Goal: Find specific page/section: Find specific page/section

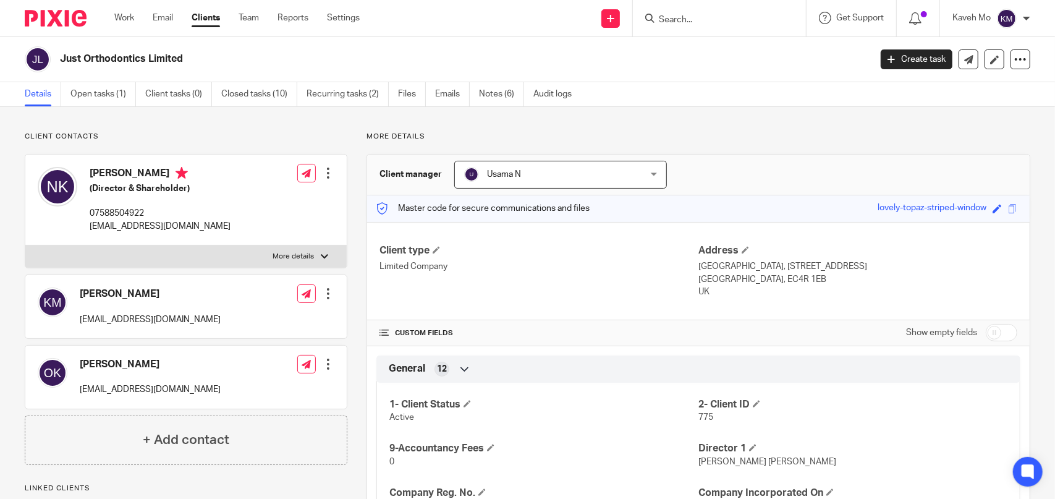
scroll to position [124, 0]
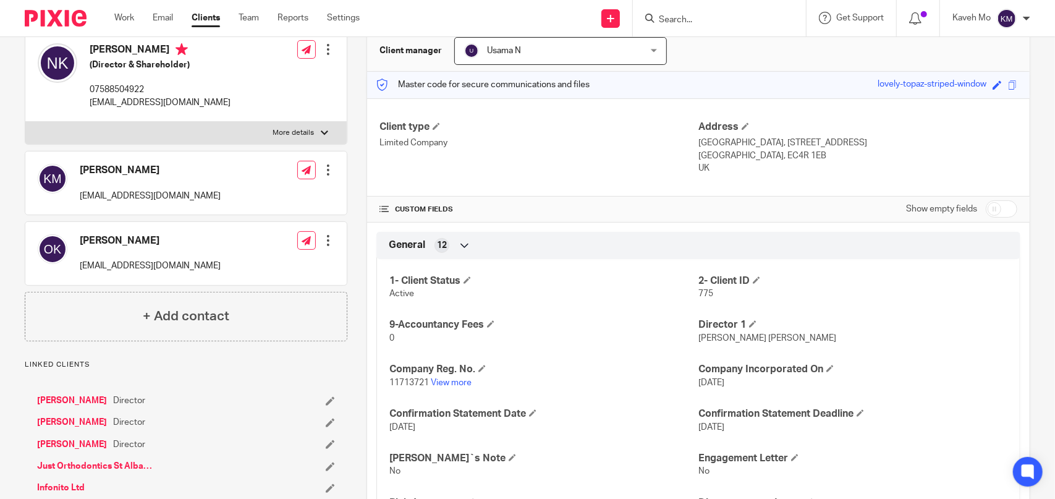
click at [737, 17] on input "Search" at bounding box center [713, 20] width 111 height 11
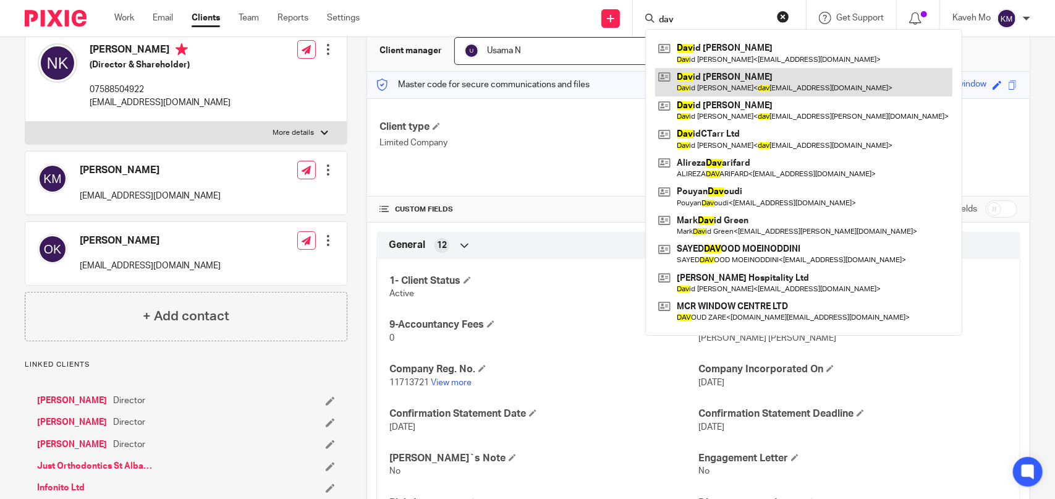
type input "dav"
click at [723, 87] on link at bounding box center [803, 82] width 297 height 28
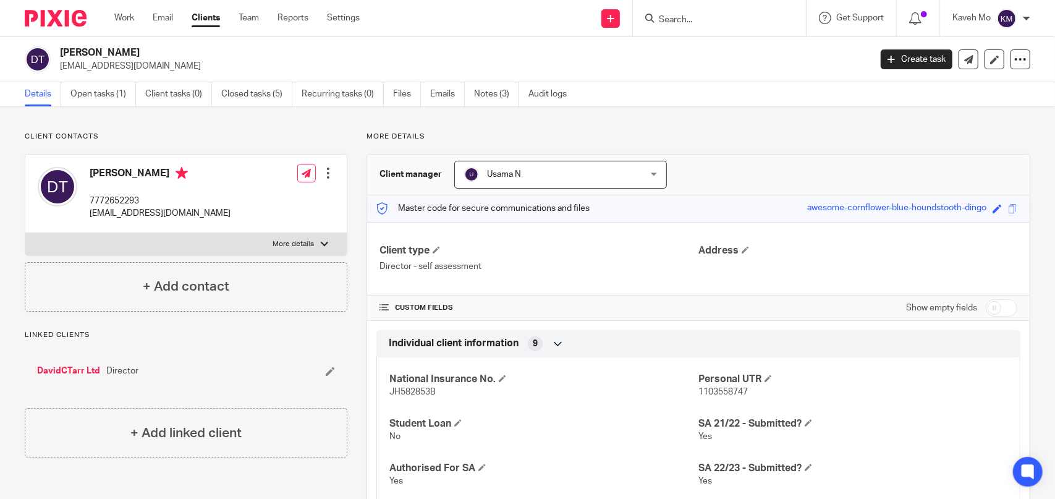
click at [254, 240] on label "More details" at bounding box center [185, 244] width 321 height 22
click at [25, 233] on input "More details" at bounding box center [25, 232] width 1 height 1
checkbox input "true"
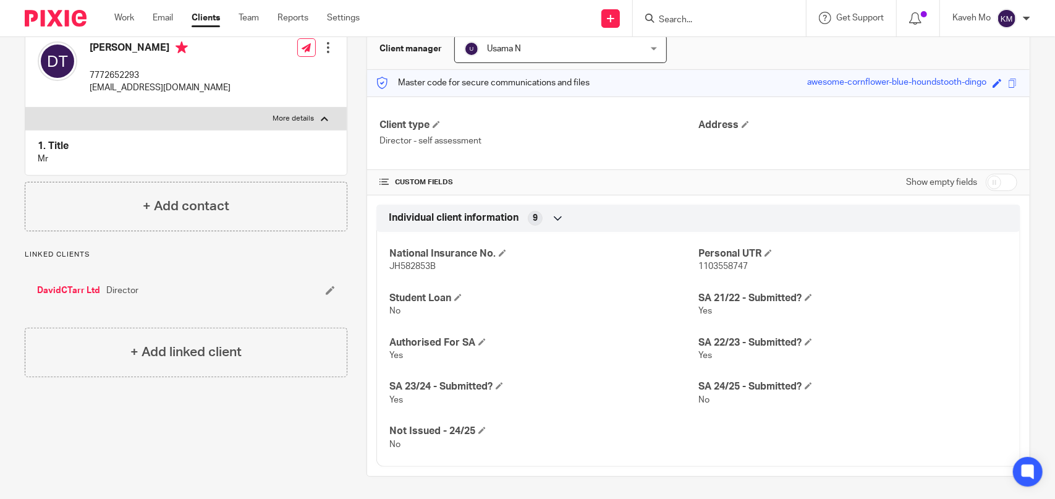
scroll to position [126, 0]
click at [724, 264] on span "1103558747" at bounding box center [723, 265] width 49 height 9
copy span "1103558747"
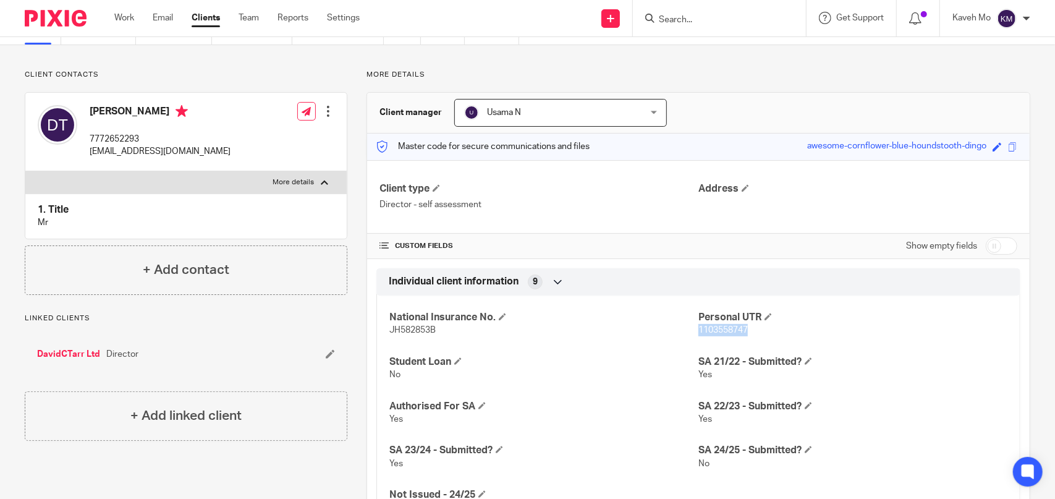
scroll to position [0, 0]
